Goal: Find specific page/section: Find specific page/section

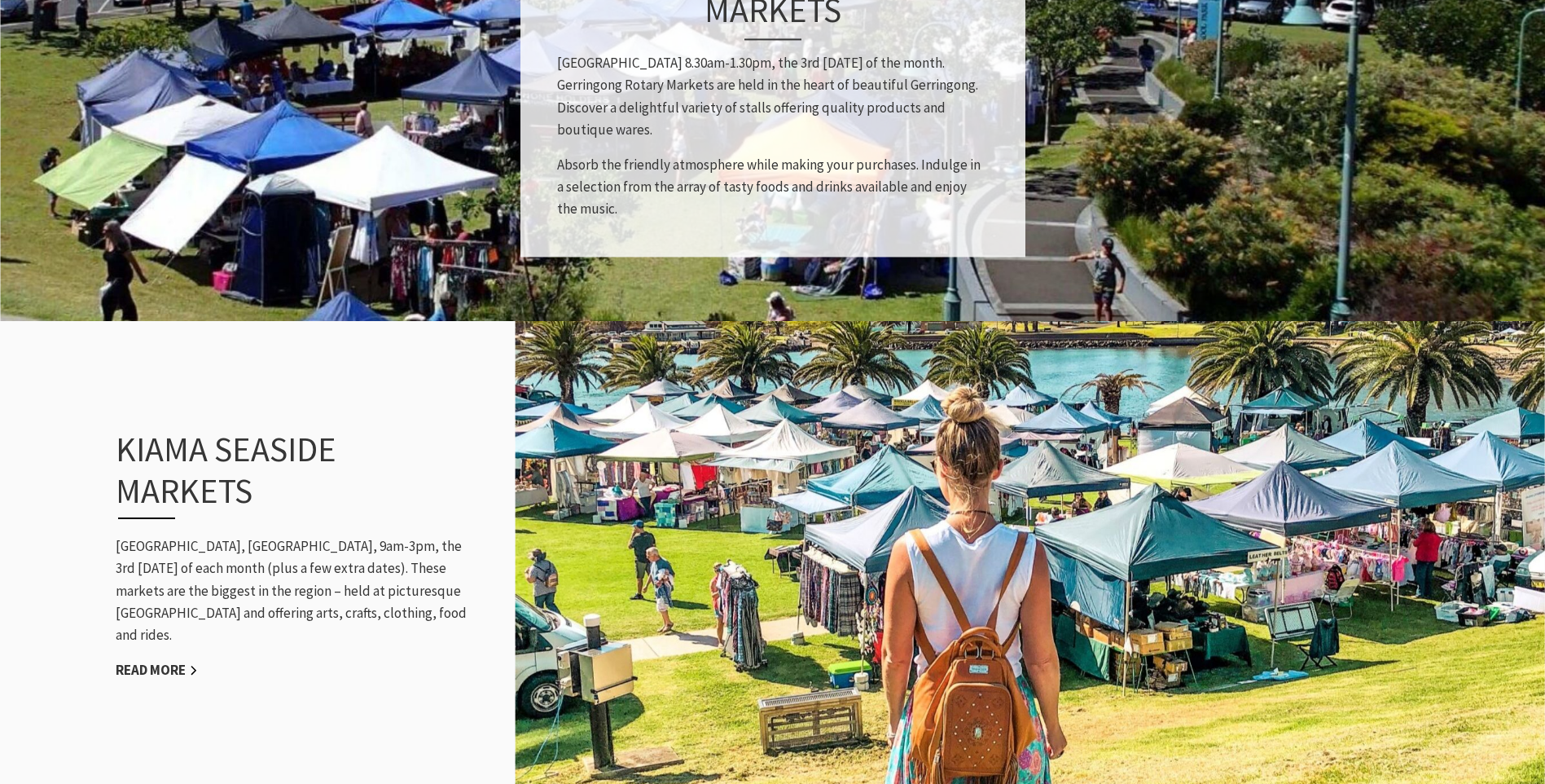
scroll to position [1466, 0]
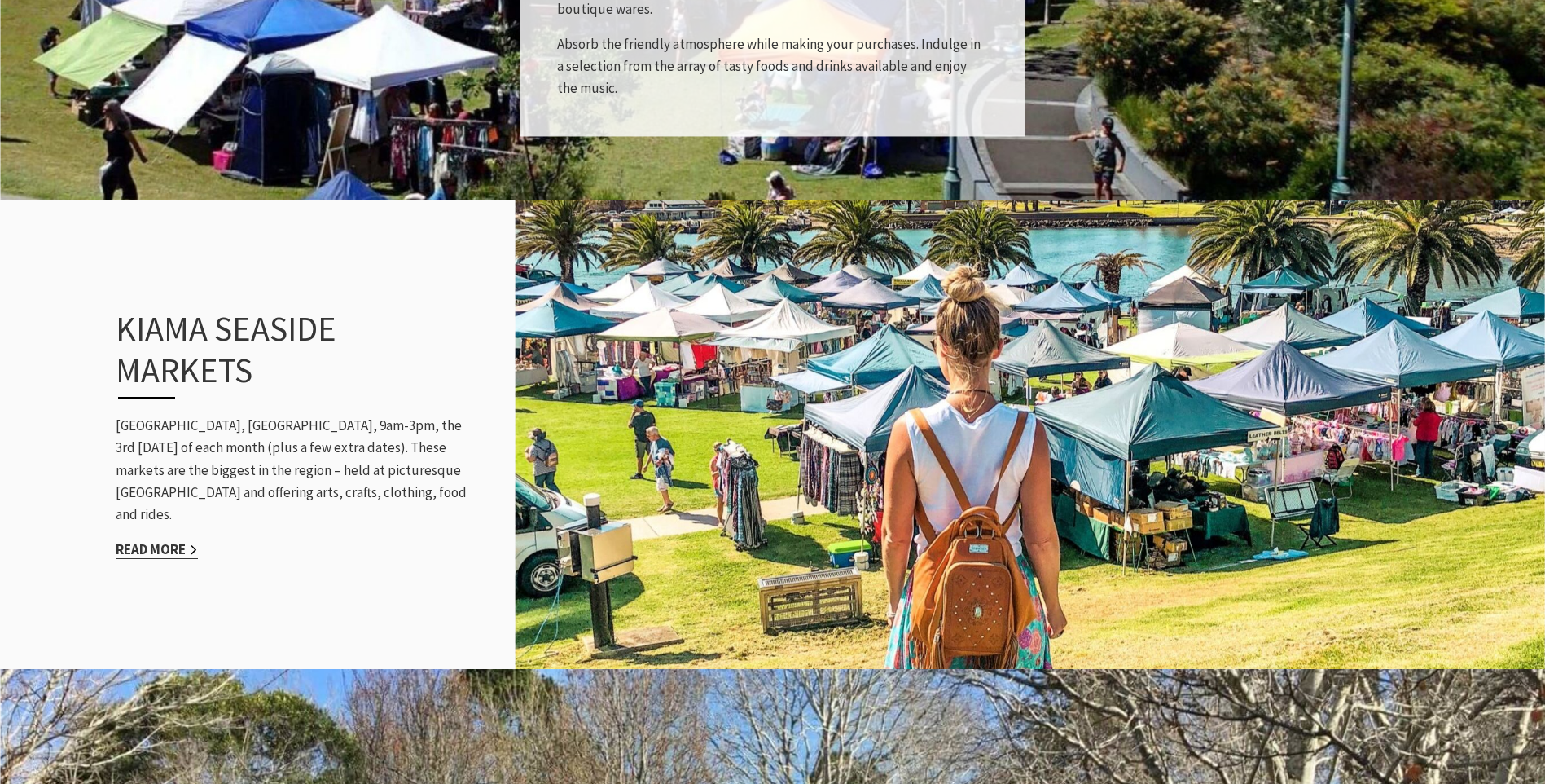
click at [163, 540] on link "Read More" at bounding box center [157, 549] width 82 height 18
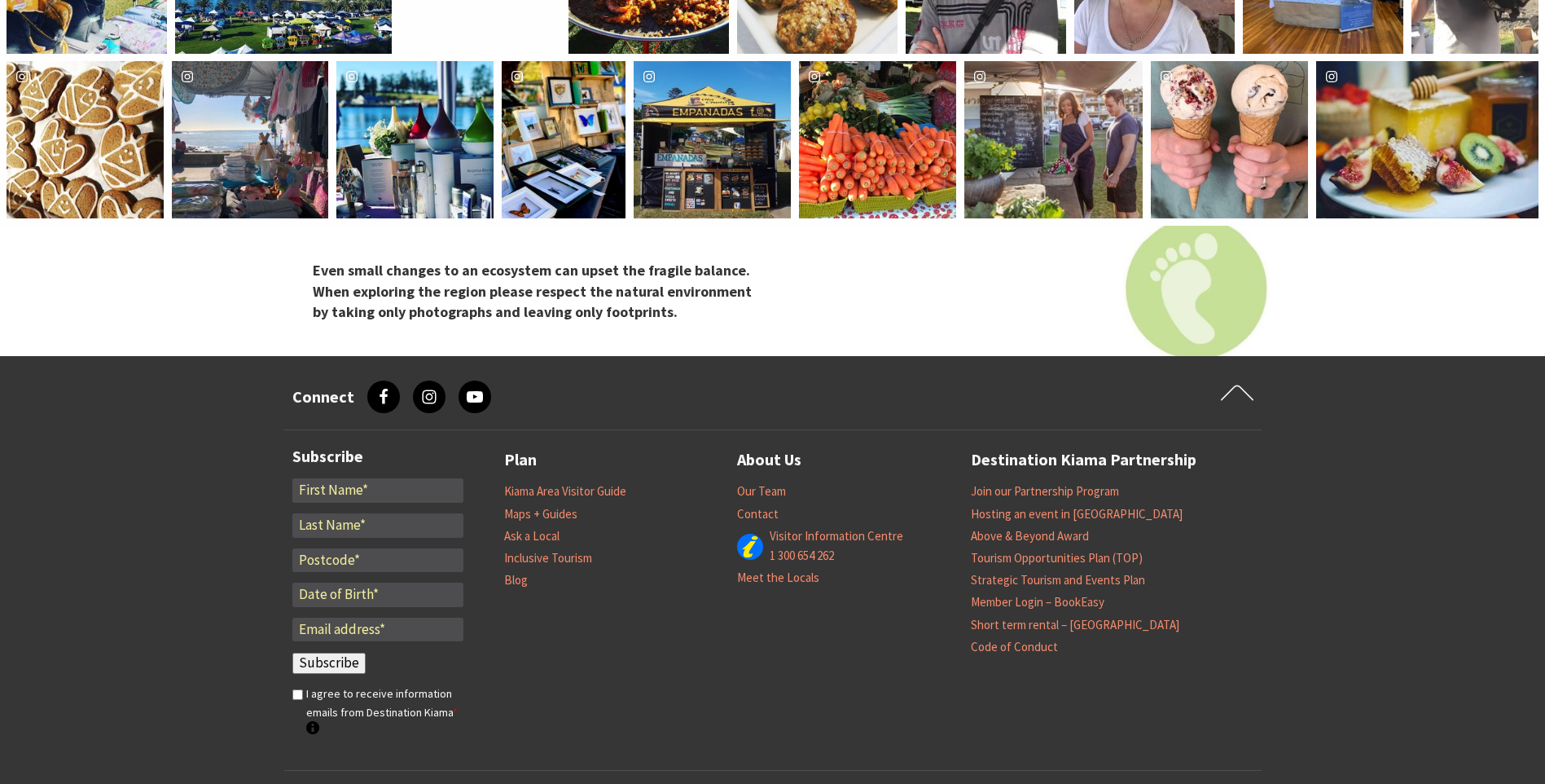
scroll to position [3515, 0]
